Goal: Transaction & Acquisition: Purchase product/service

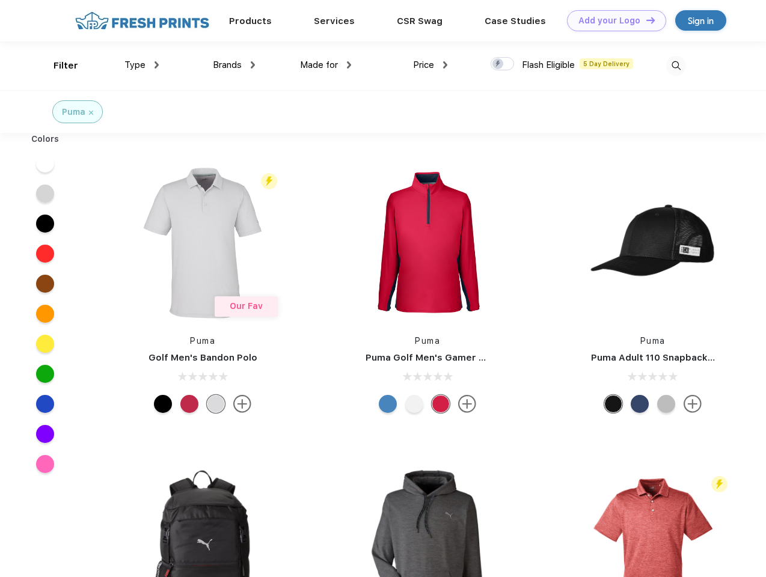
click at [612, 20] on link "Add your Logo Design Tool" at bounding box center [616, 20] width 99 height 21
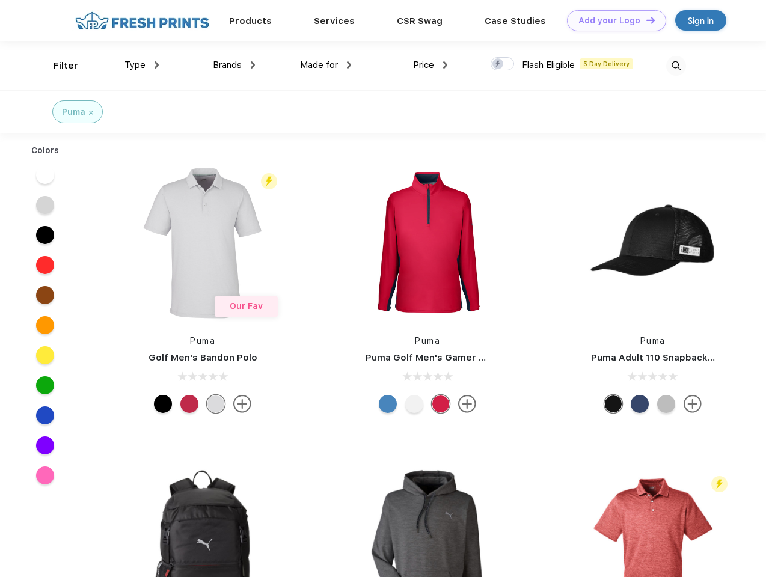
click at [0, 0] on div "Design Tool" at bounding box center [0, 0] width 0 height 0
click at [645, 20] on link "Add your Logo Design Tool" at bounding box center [616, 20] width 99 height 21
click at [58, 66] on div "Filter" at bounding box center [65, 66] width 25 height 14
click at [142, 65] on span "Type" at bounding box center [134, 65] width 21 height 11
click at [234, 65] on span "Brands" at bounding box center [227, 65] width 29 height 11
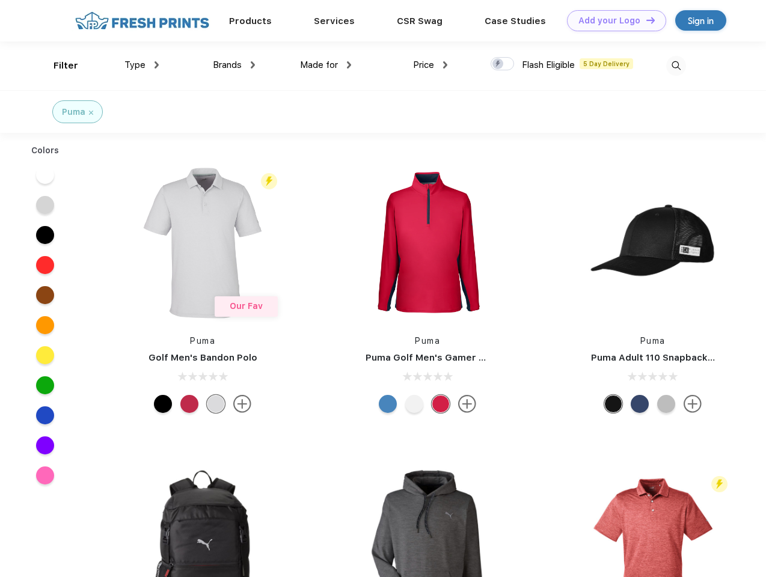
click at [326, 65] on span "Made for" at bounding box center [319, 65] width 38 height 11
click at [430, 65] on span "Price" at bounding box center [423, 65] width 21 height 11
click at [502, 64] on div at bounding box center [501, 63] width 23 height 13
click at [498, 64] on input "checkbox" at bounding box center [494, 60] width 8 height 8
click at [676, 66] on img at bounding box center [676, 66] width 20 height 20
